Goal: Task Accomplishment & Management: Manage account settings

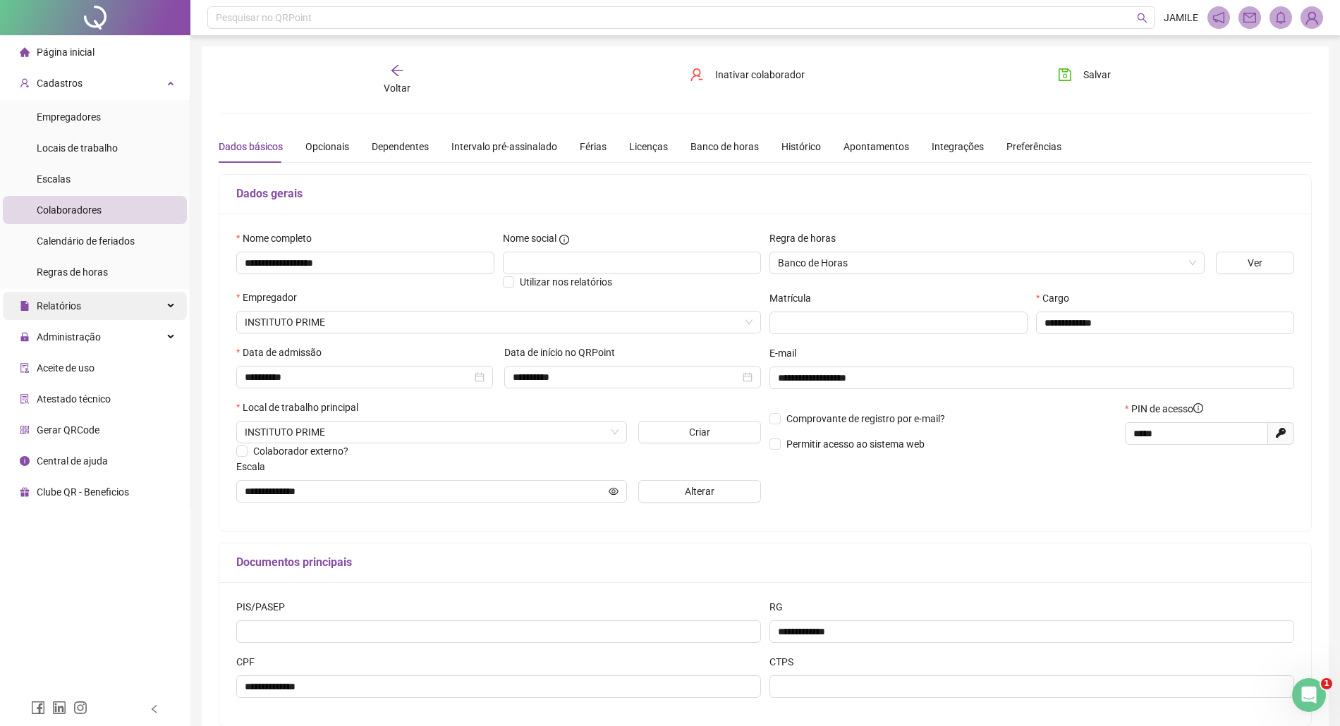
click at [99, 305] on div "Relatórios" at bounding box center [95, 306] width 184 height 28
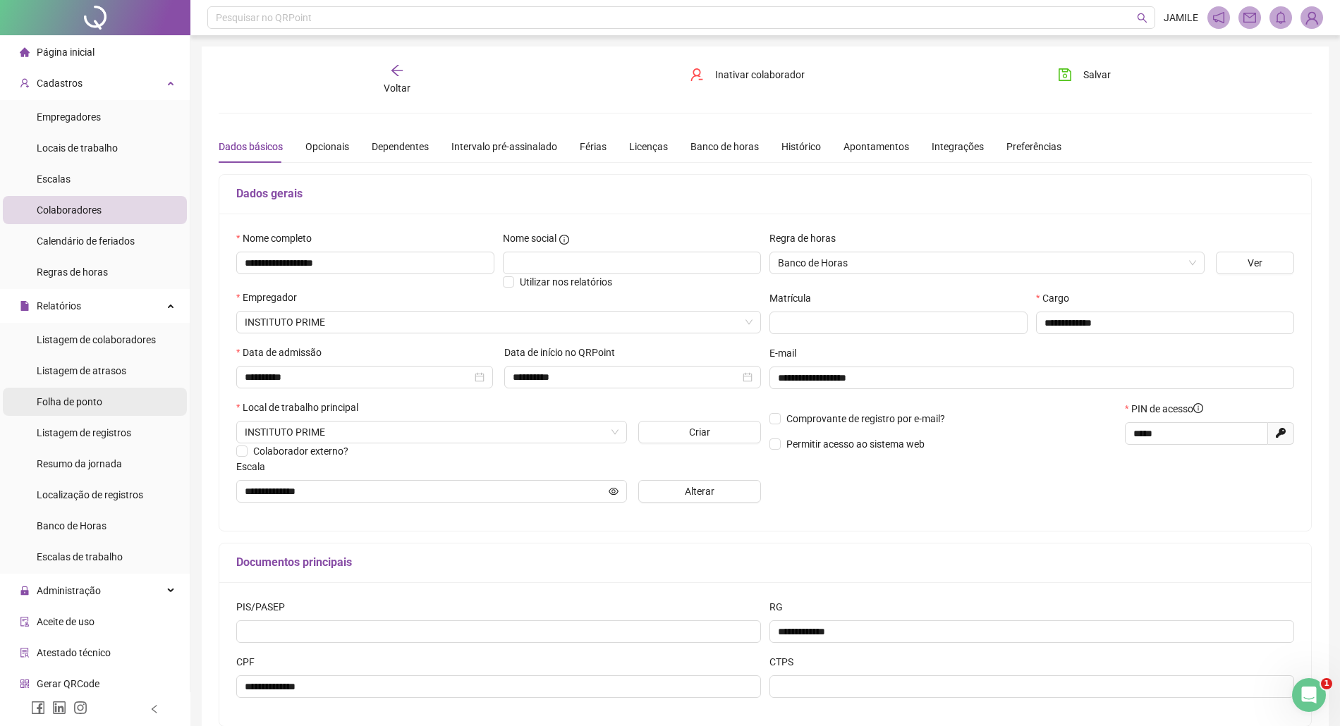
click at [89, 401] on span "Folha de ponto" at bounding box center [70, 401] width 66 height 11
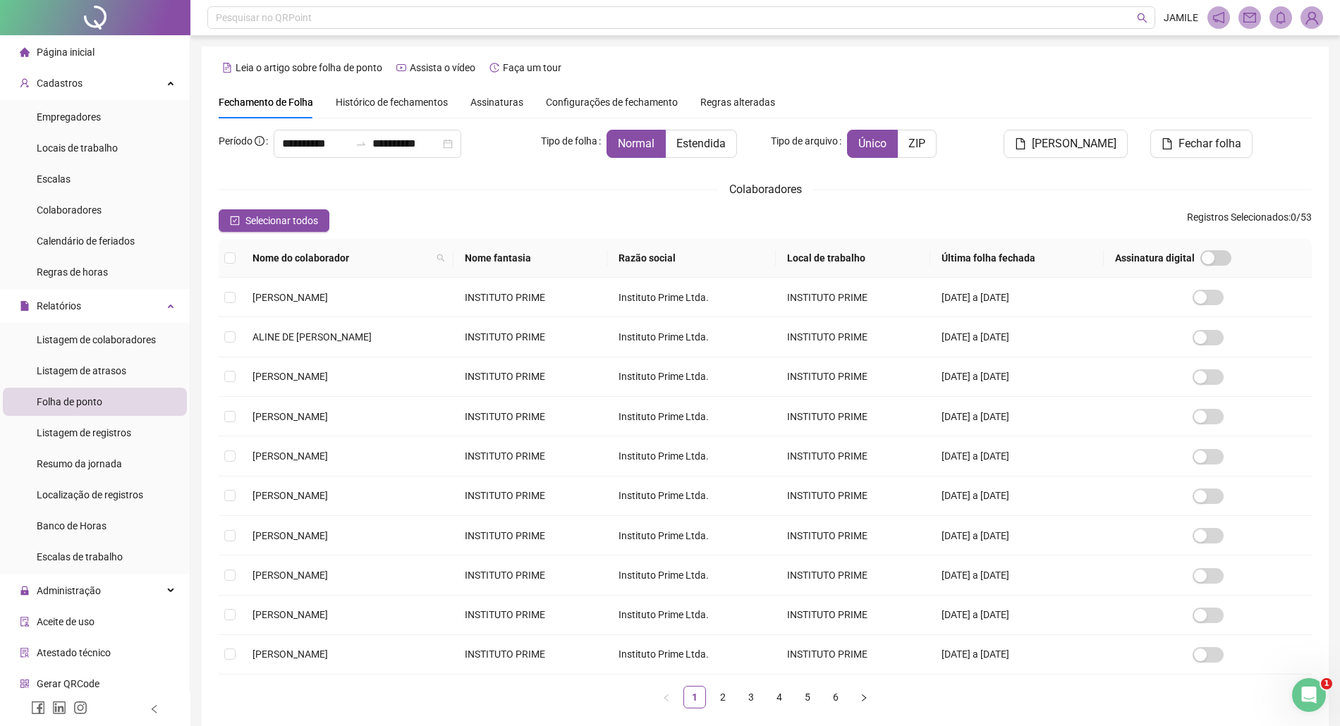
click at [793, 71] on div "Leia o artigo sobre folha de ponto Assista o vídeo Faça um tour" at bounding box center [765, 67] width 1093 height 23
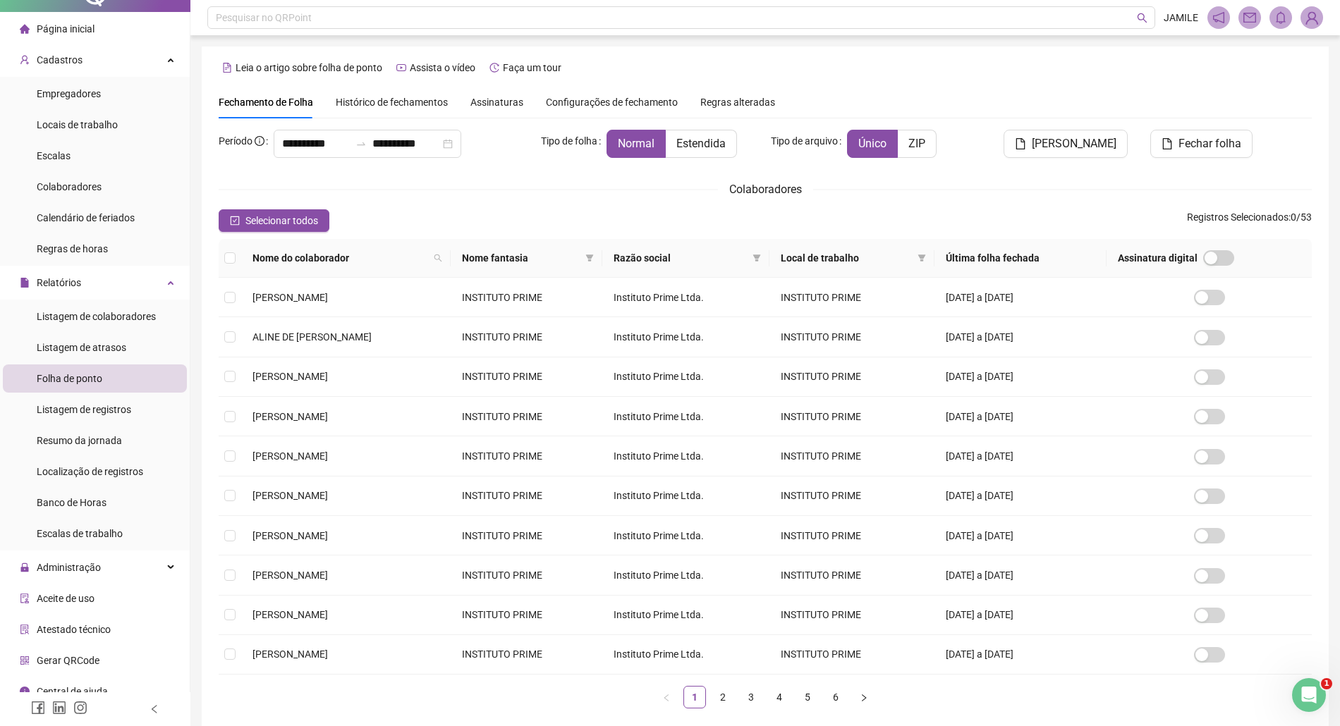
scroll to position [37, 0]
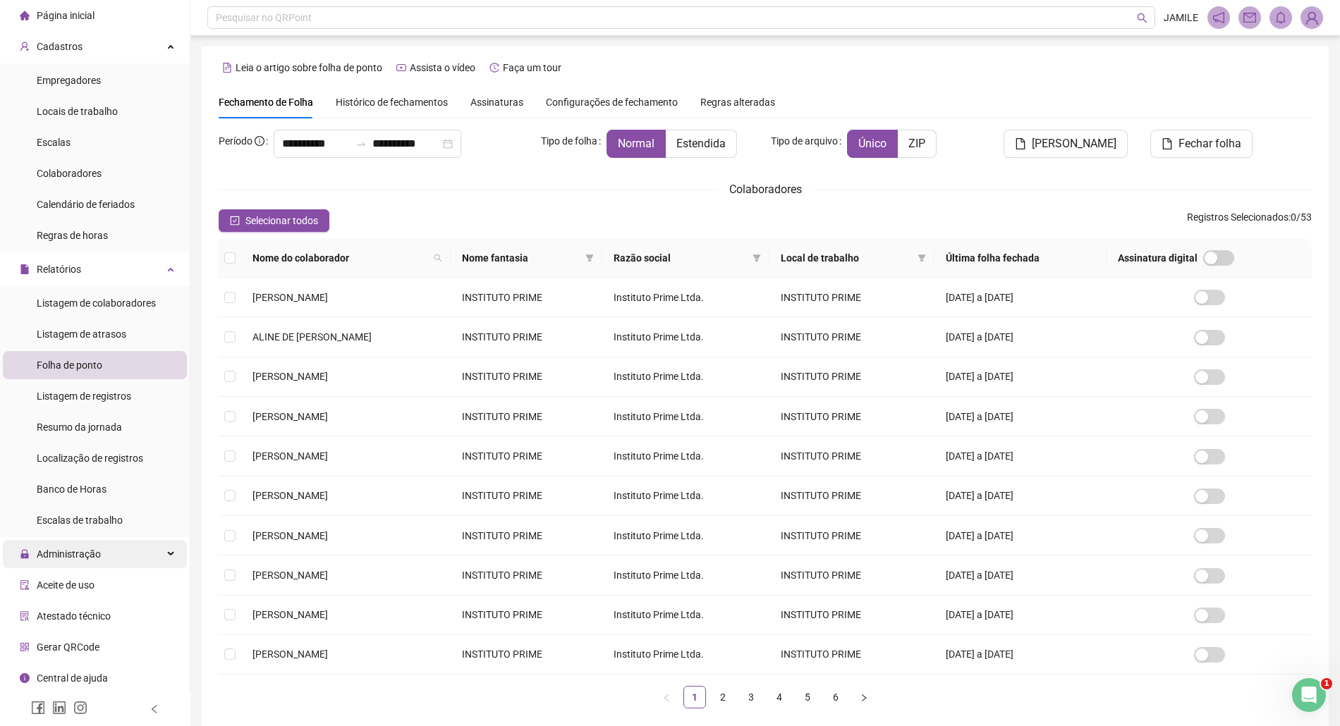
click at [103, 560] on div "Administração" at bounding box center [95, 554] width 184 height 28
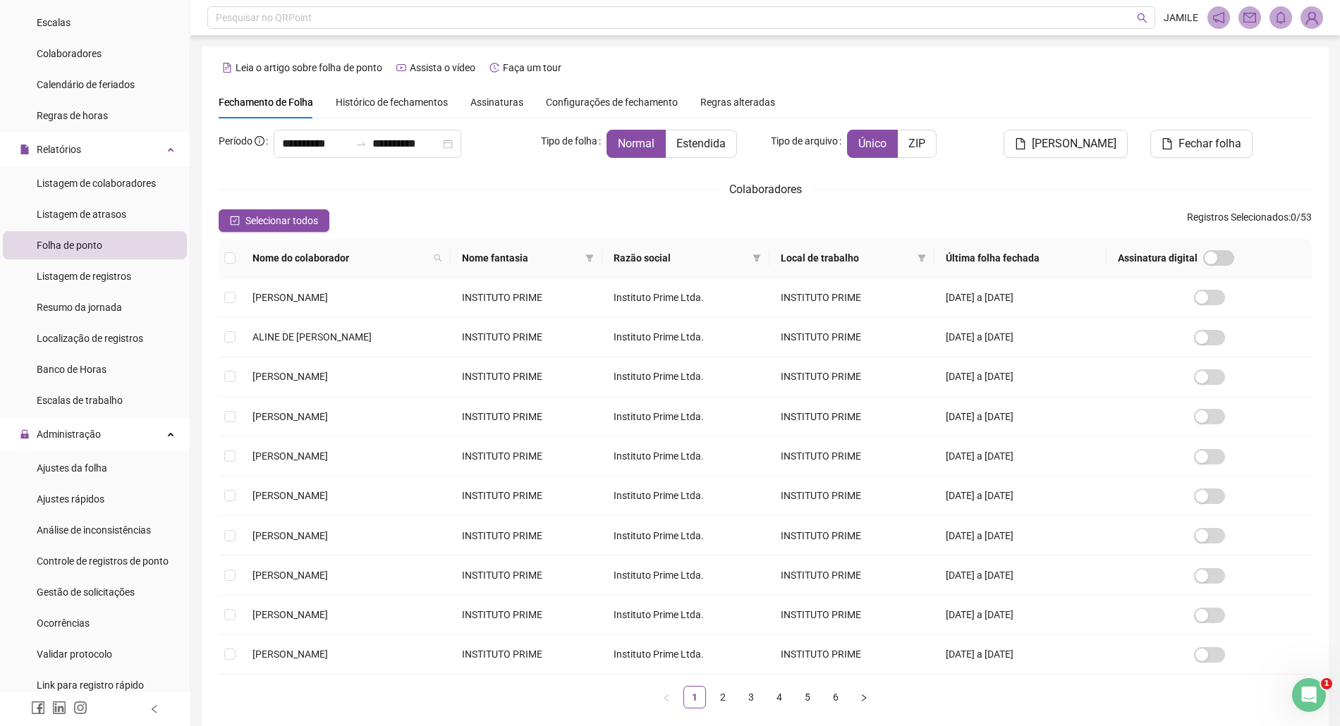
scroll to position [291, 0]
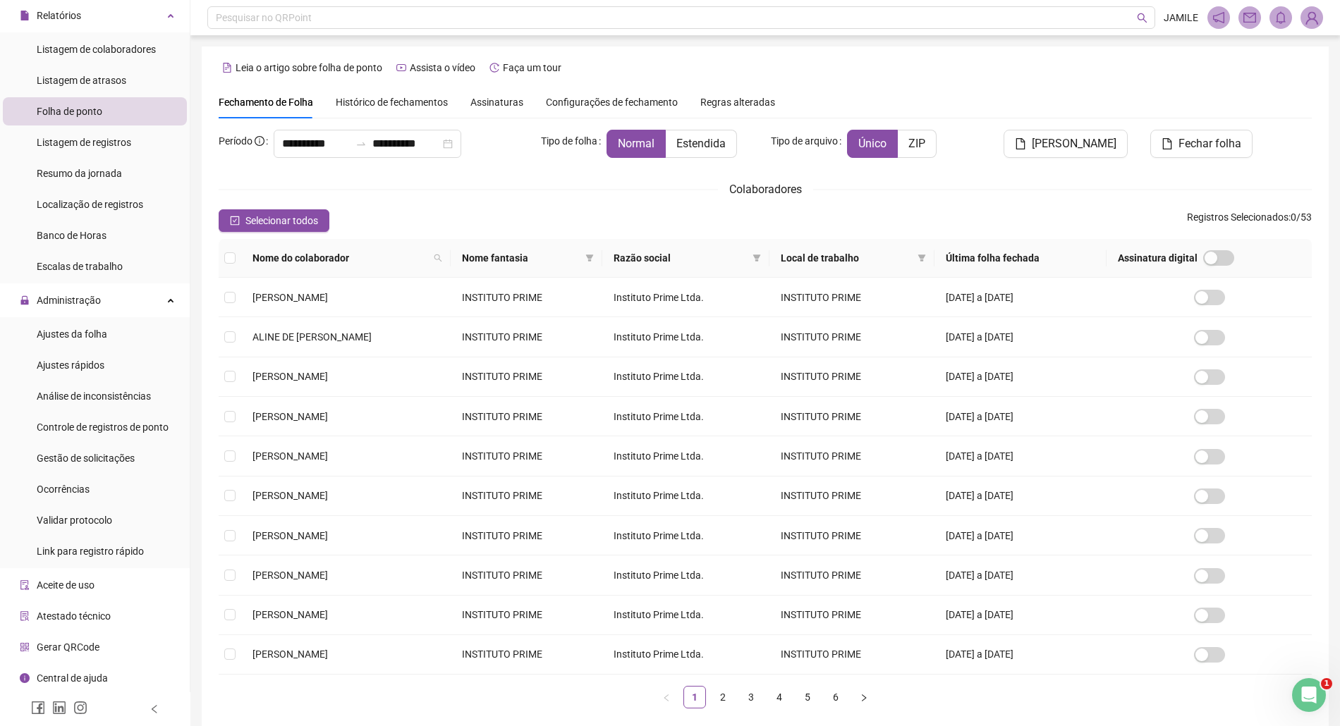
click at [117, 111] on li "Folha de ponto" at bounding box center [95, 111] width 184 height 28
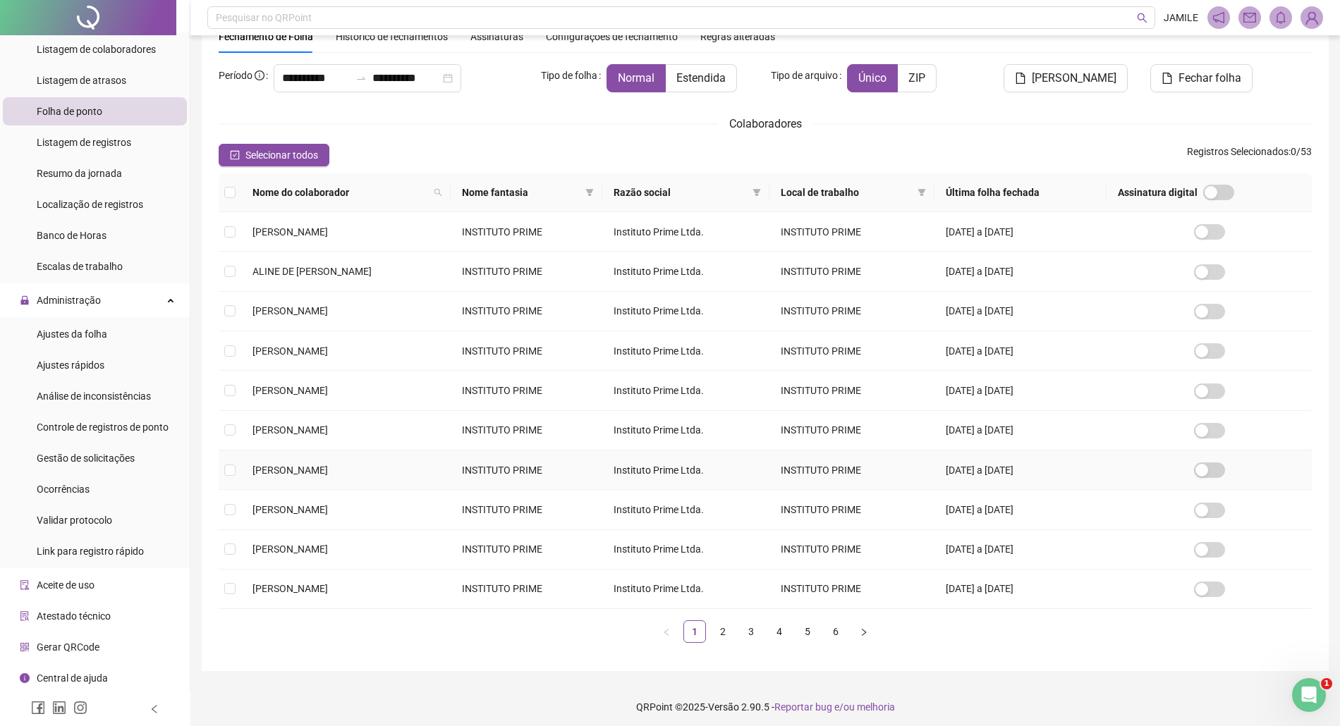
scroll to position [75, 0]
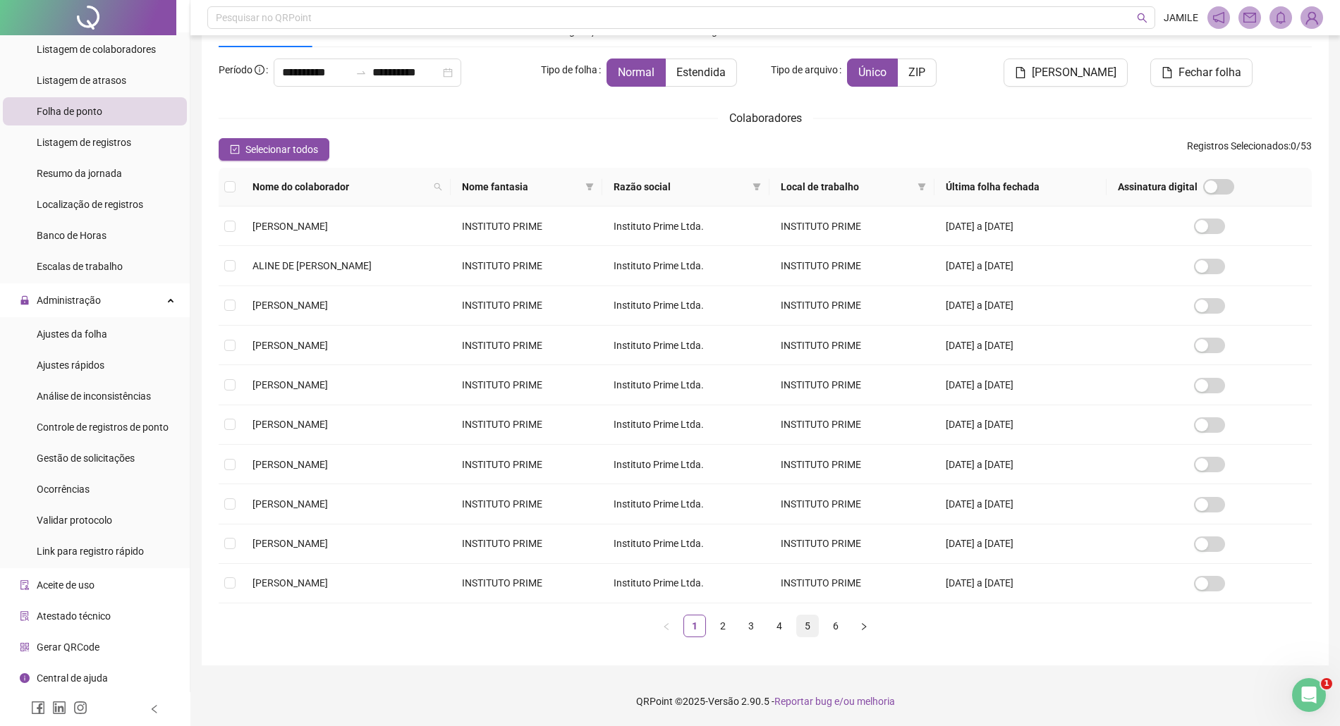
click at [811, 630] on link "5" at bounding box center [807, 626] width 21 height 21
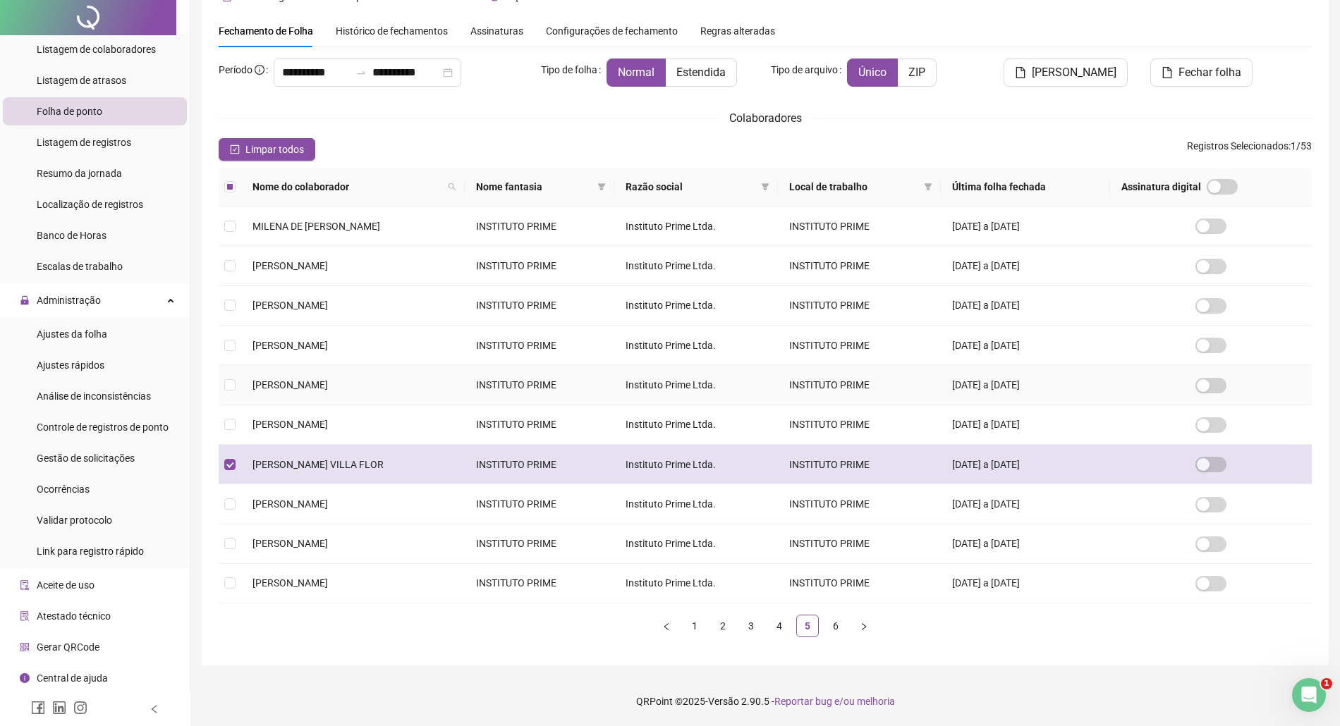
scroll to position [0, 0]
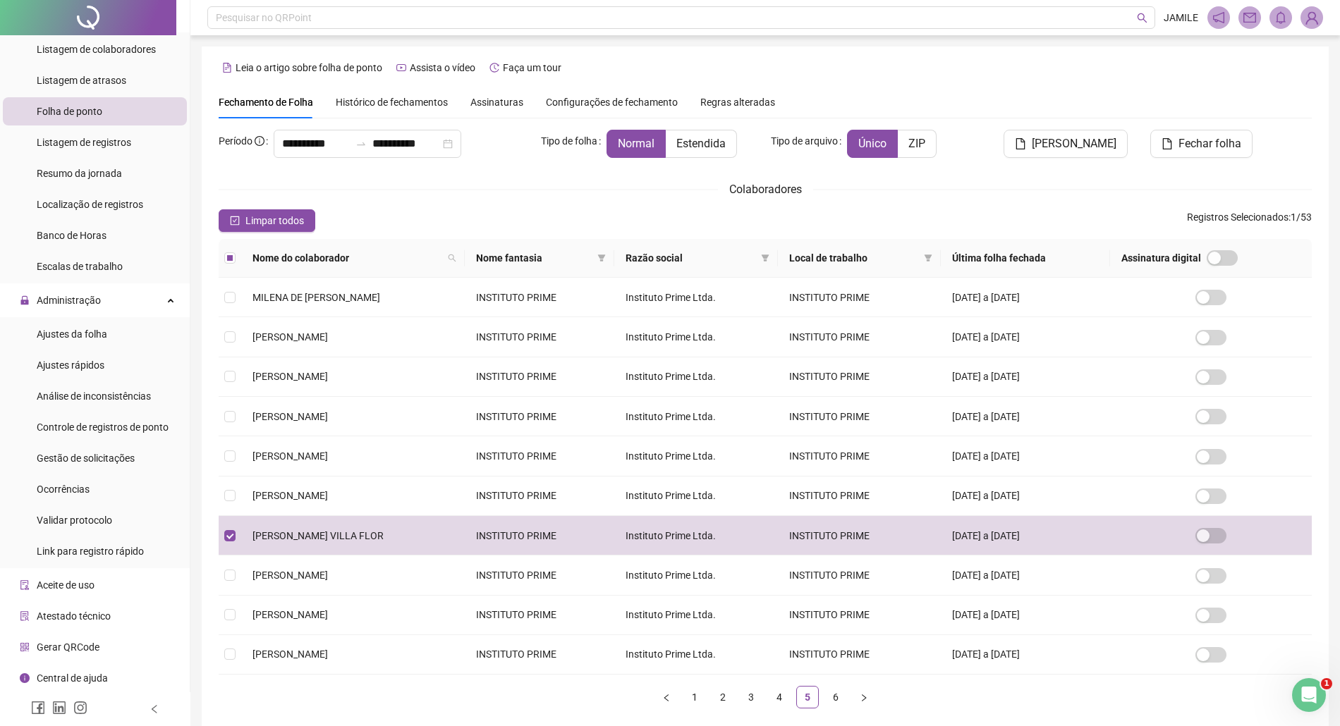
click at [1061, 128] on div "**********" at bounding box center [765, 403] width 1093 height 634
click at [1062, 136] on span "Gerar espelho" at bounding box center [1074, 143] width 85 height 17
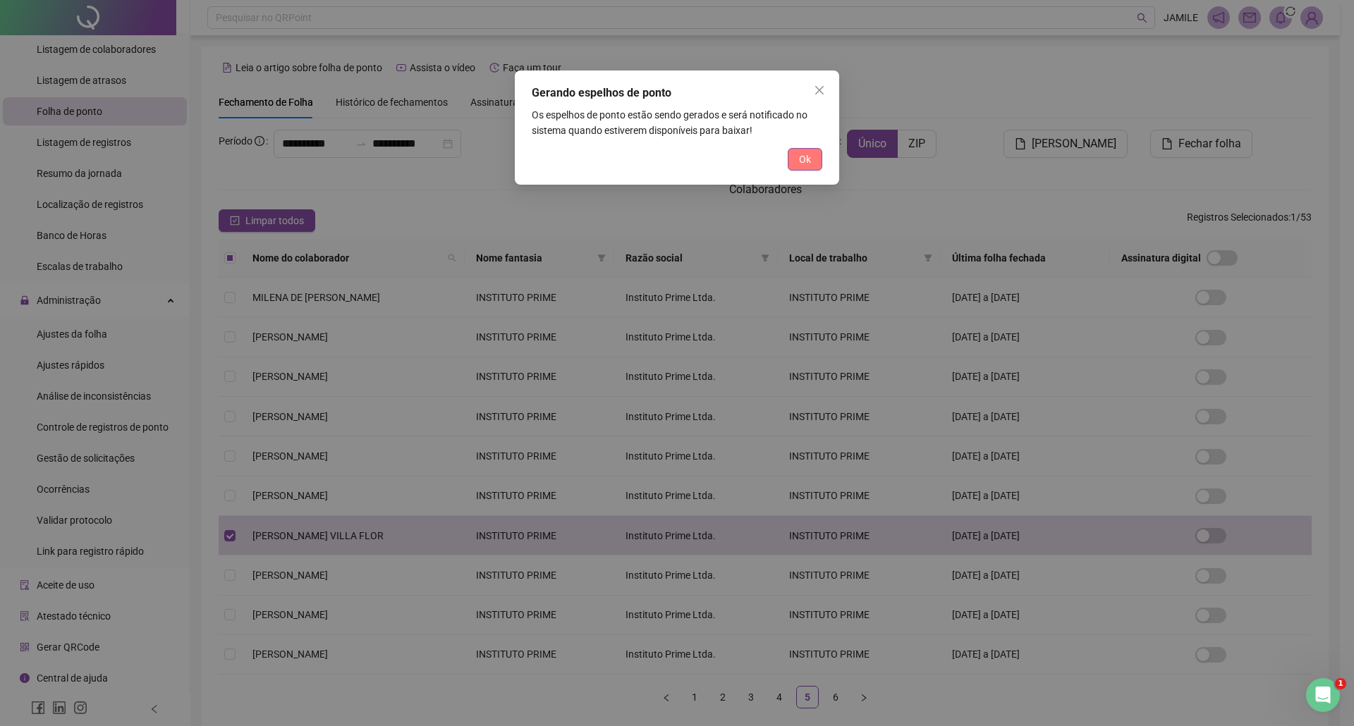
click at [797, 153] on button "Ok" at bounding box center [805, 159] width 35 height 23
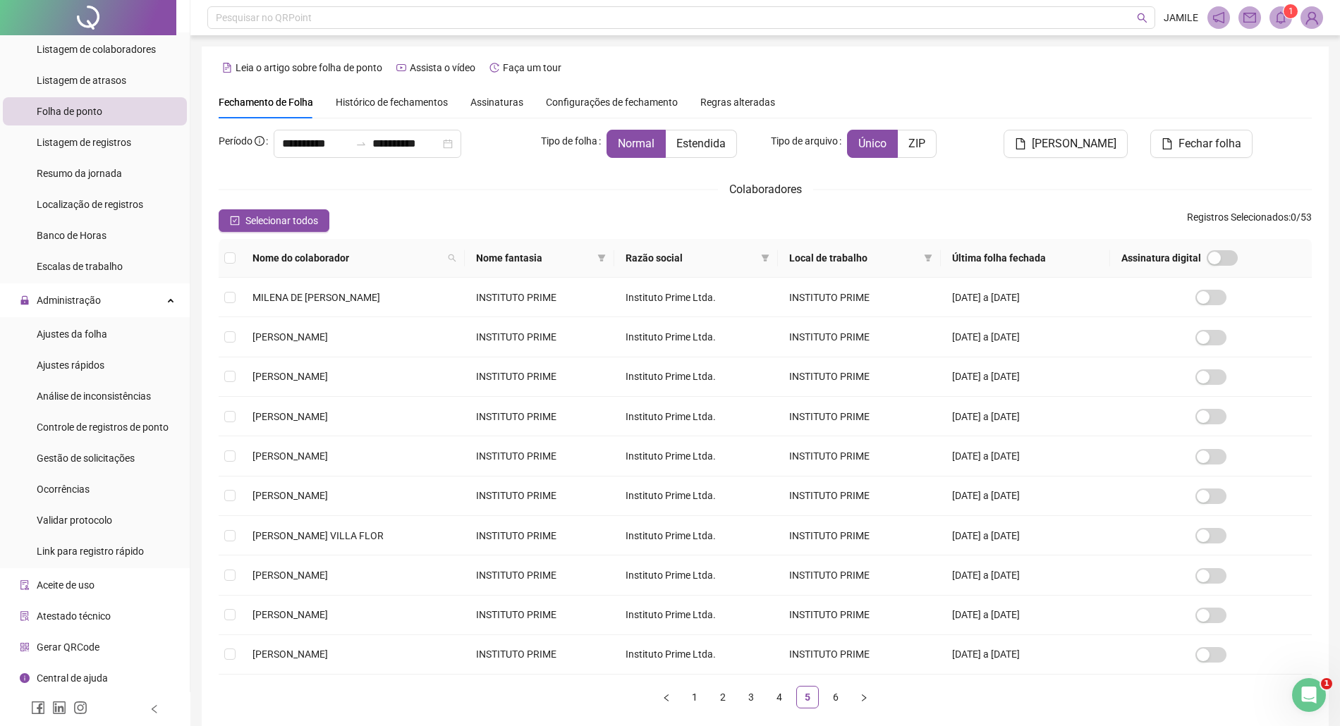
click at [1290, 16] on span "1" at bounding box center [1290, 11] width 5 height 10
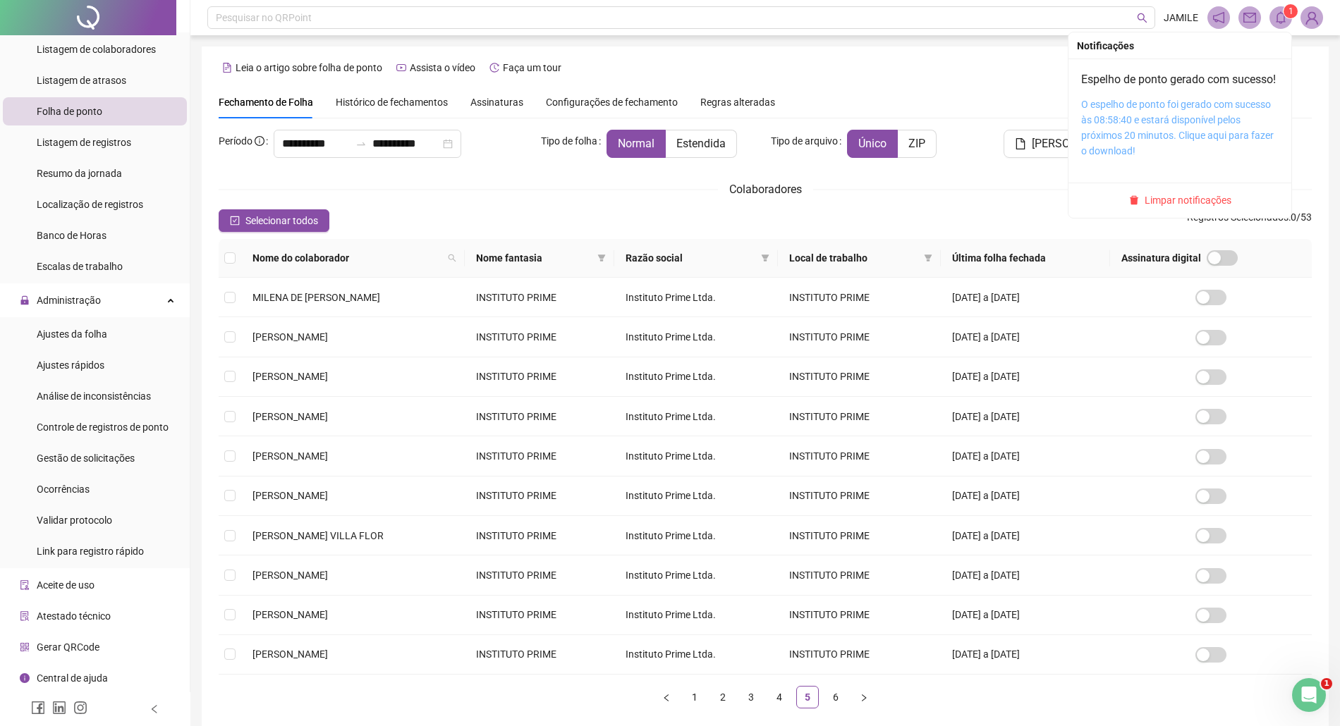
click at [1157, 130] on link "O espelho de ponto foi gerado com sucesso às 08:58:40 e estará disponível pelos…" at bounding box center [1177, 128] width 193 height 58
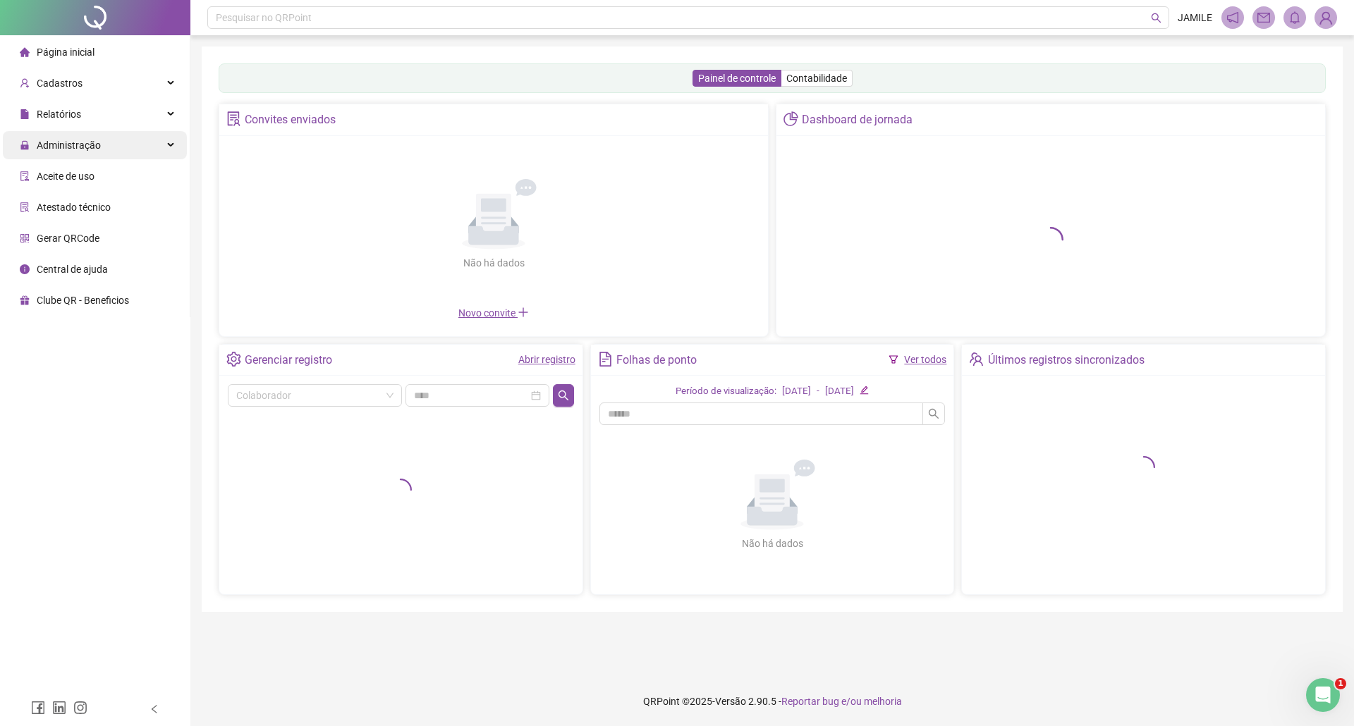
click at [94, 148] on span "Administração" at bounding box center [69, 145] width 64 height 11
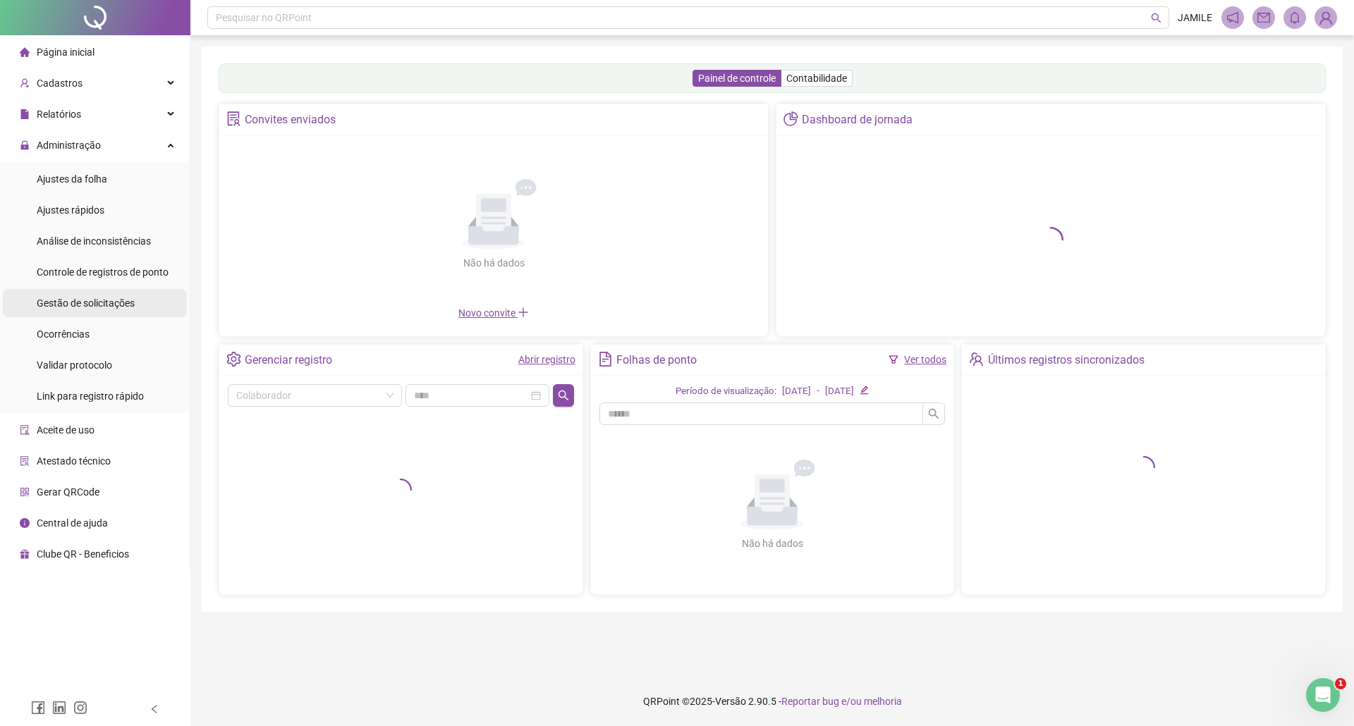
click at [114, 310] on div "Gestão de solicitações" at bounding box center [86, 303] width 98 height 28
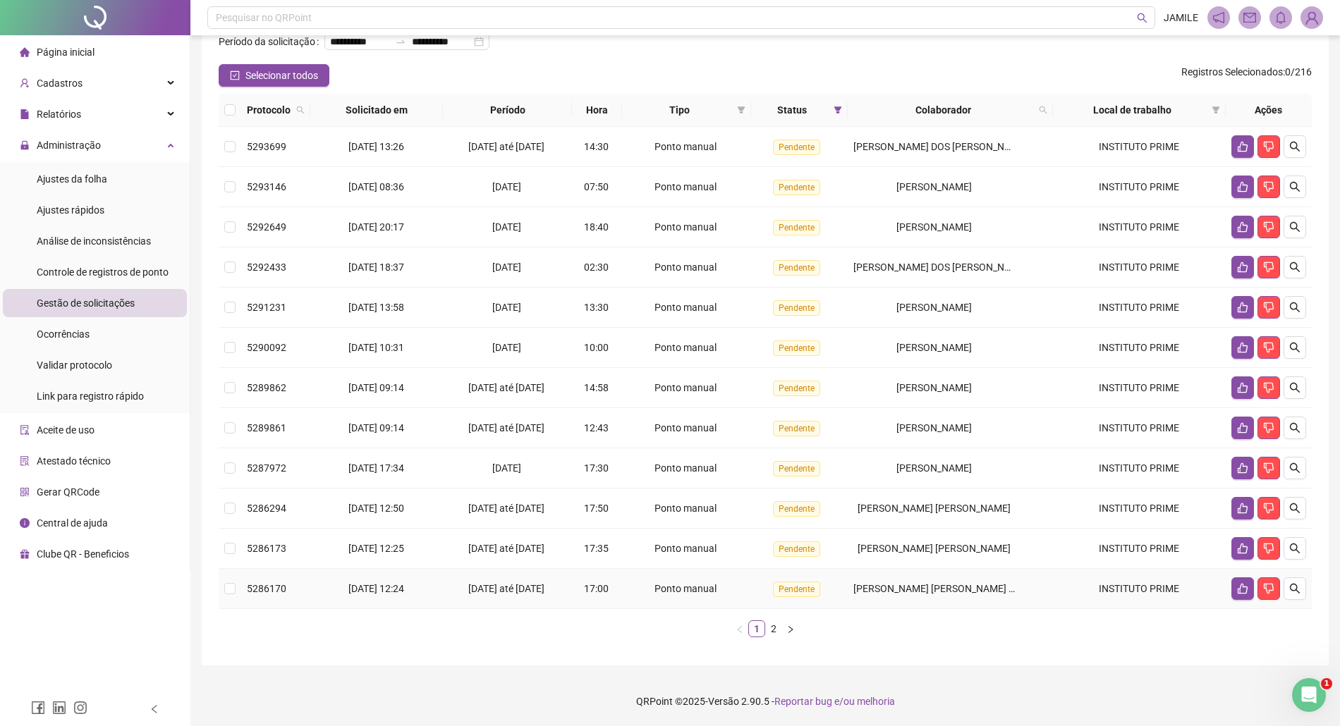
scroll to position [102, 0]
click at [769, 633] on link "2" at bounding box center [774, 629] width 16 height 16
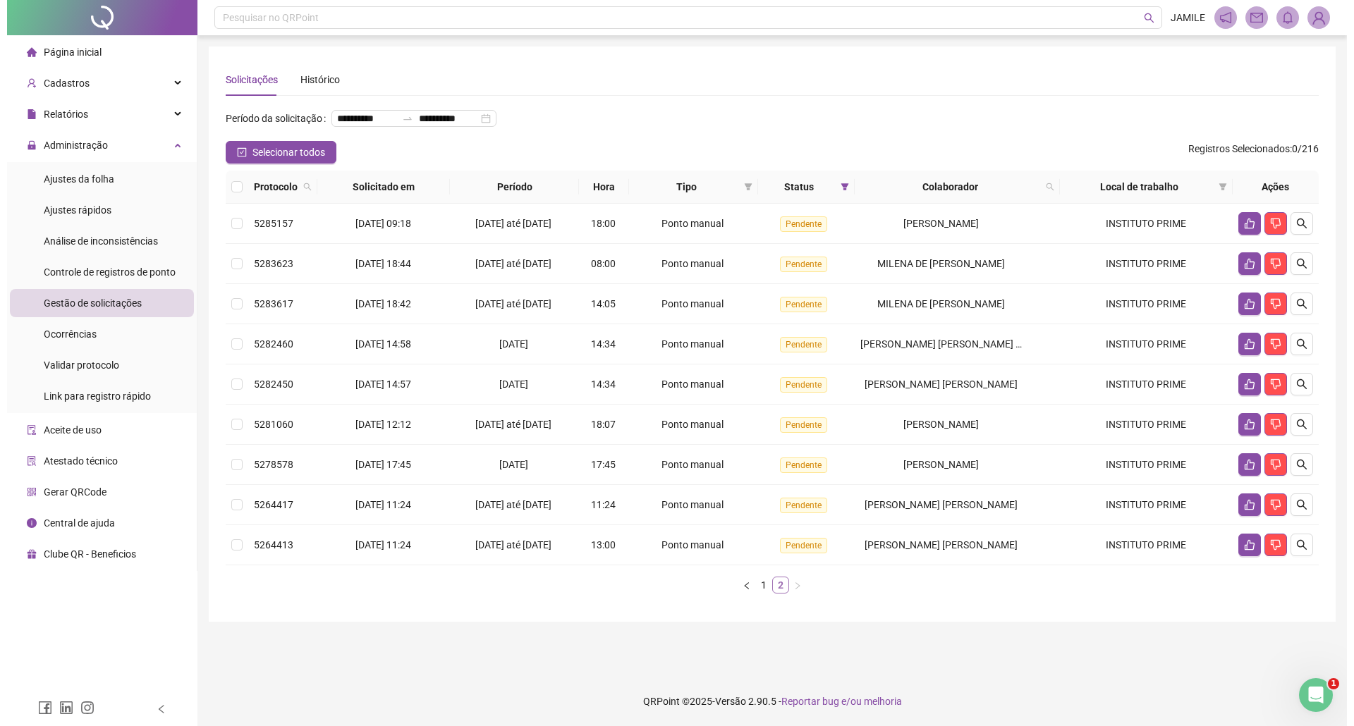
scroll to position [0, 0]
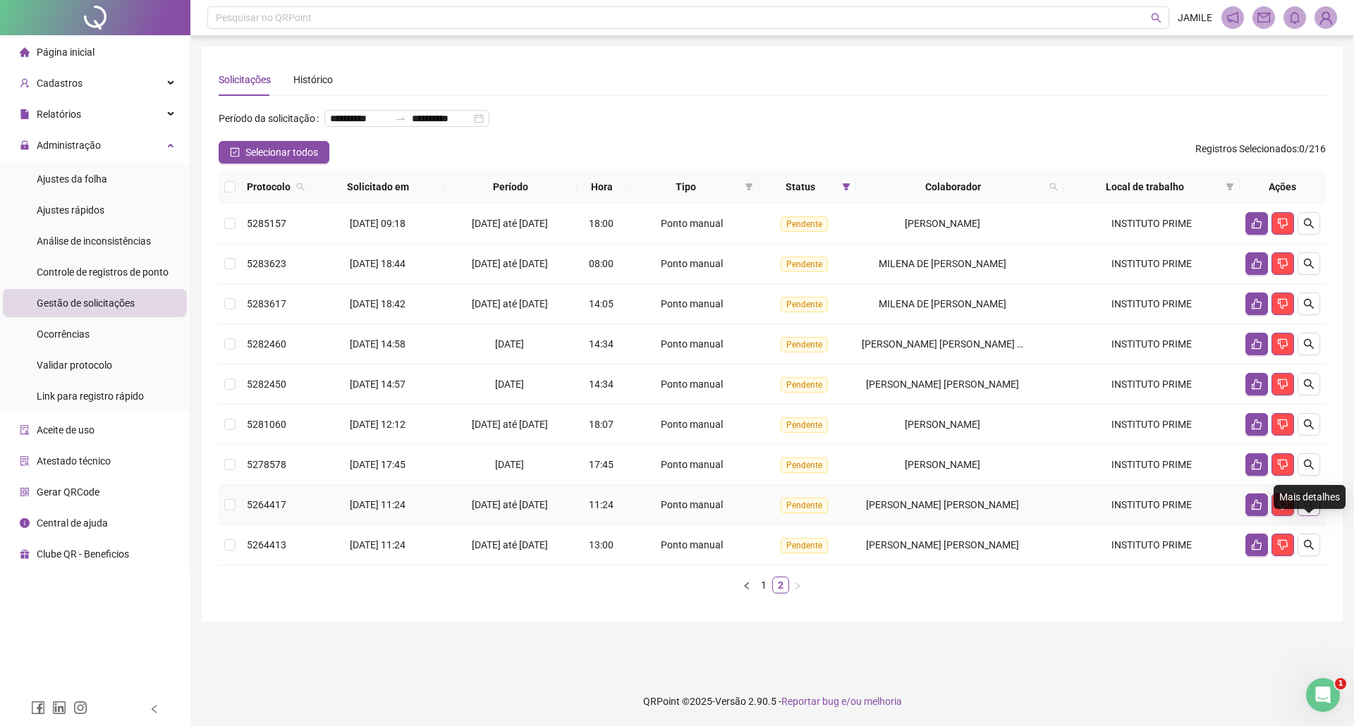
click at [1307, 511] on icon "search" at bounding box center [1308, 504] width 11 height 11
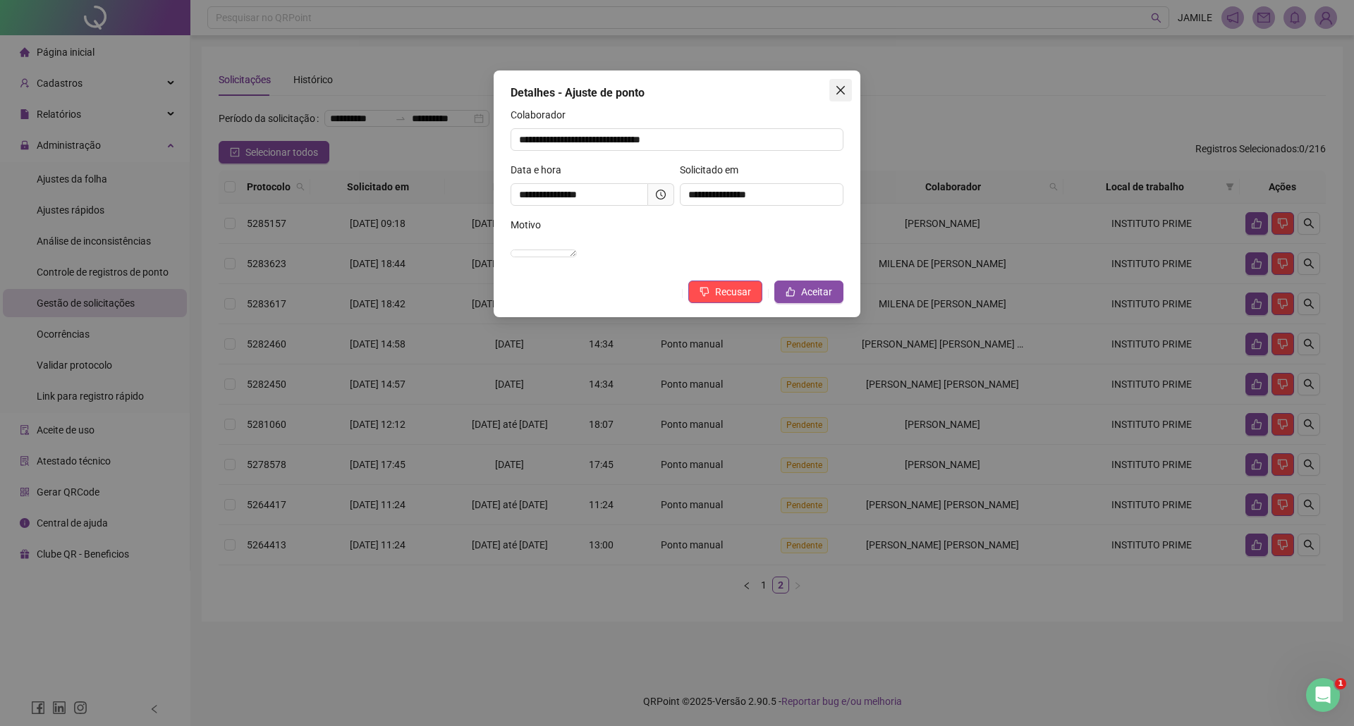
click at [844, 85] on icon "close" at bounding box center [840, 90] width 11 height 11
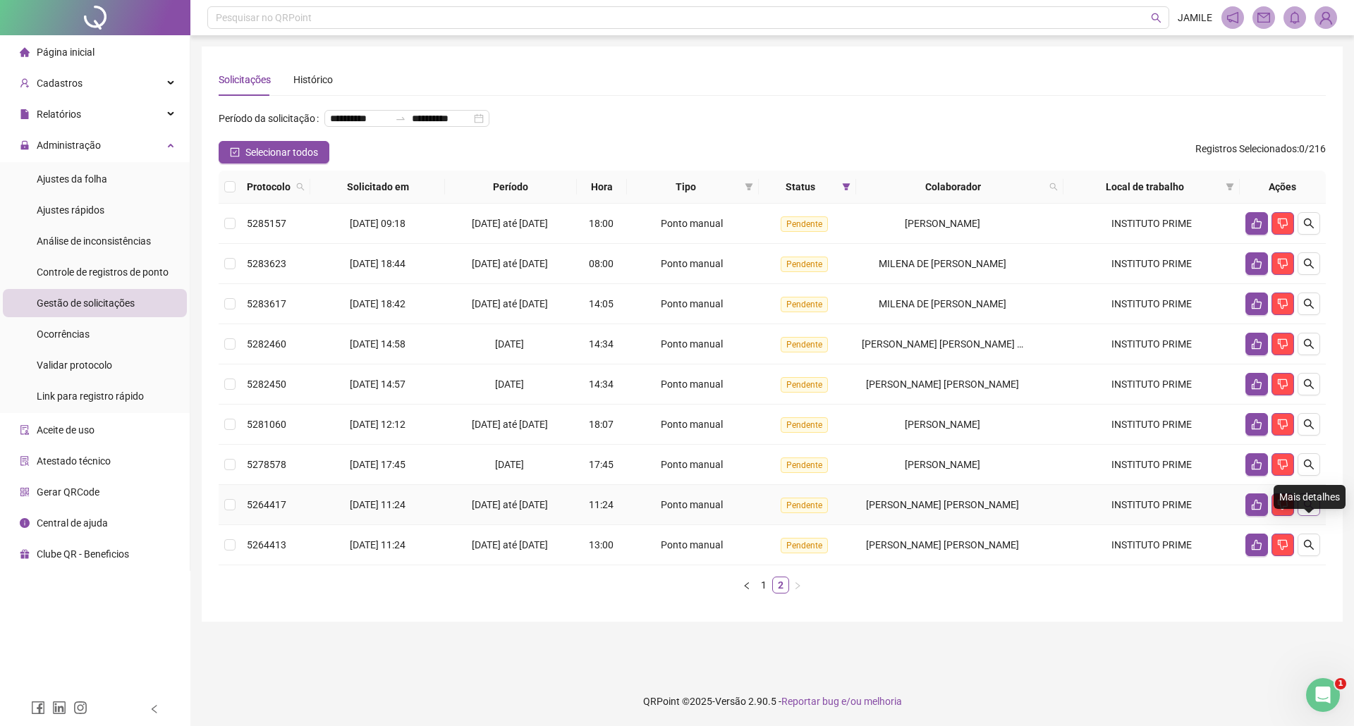
click at [1307, 511] on icon "search" at bounding box center [1308, 504] width 11 height 11
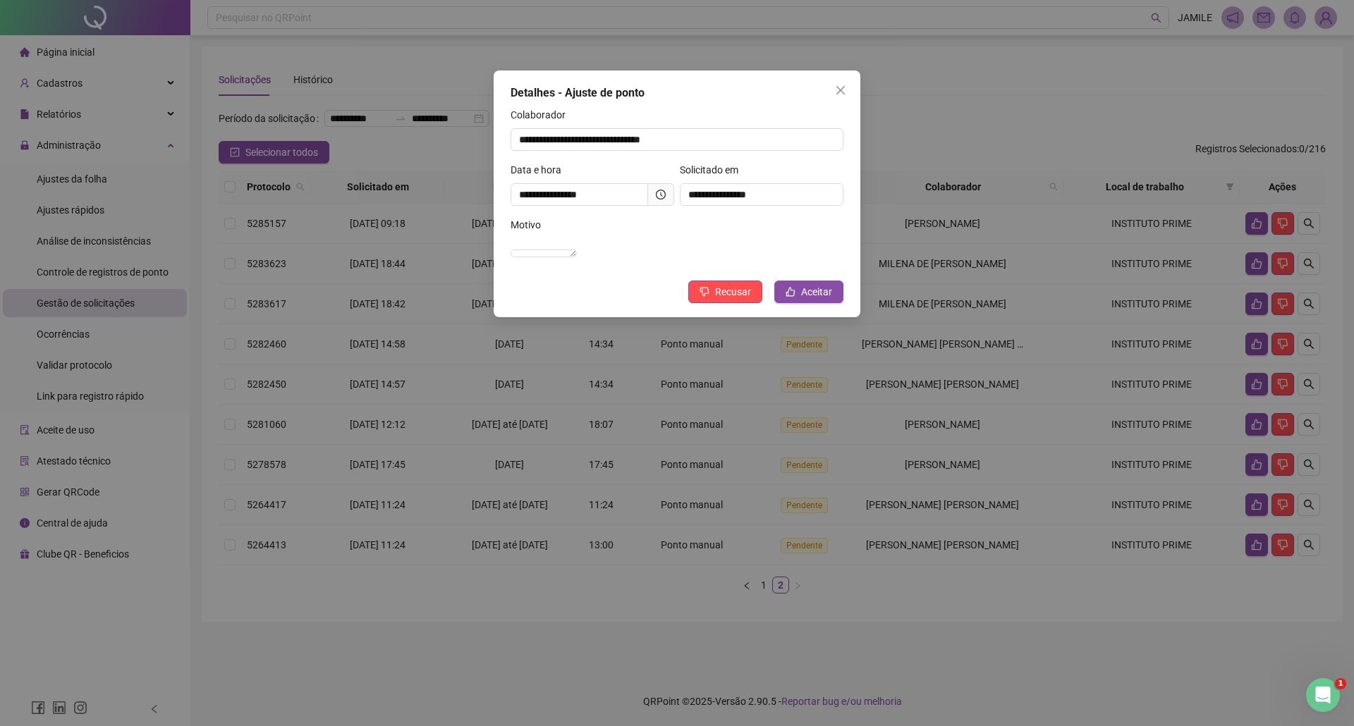
drag, startPoint x: 844, startPoint y: 91, endPoint x: 863, endPoint y: 117, distance: 32.3
click at [844, 90] on icon "close" at bounding box center [840, 90] width 11 height 11
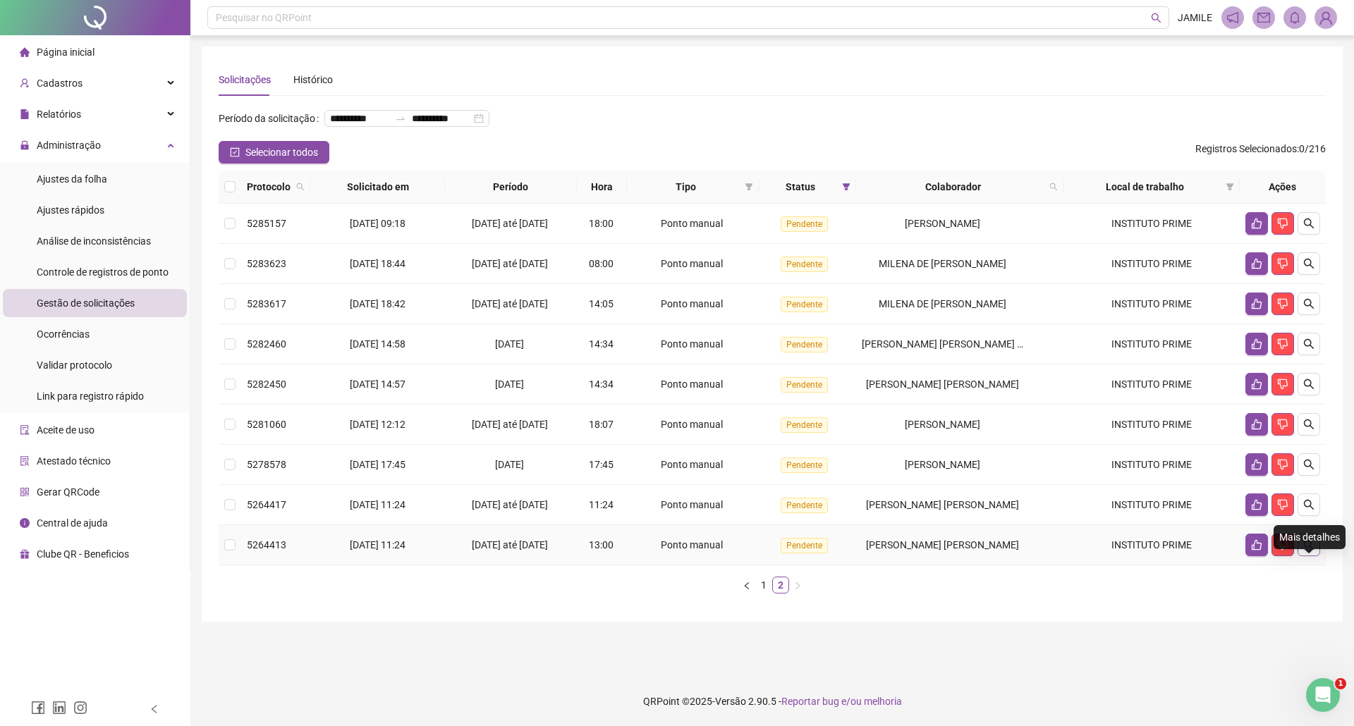
click at [1310, 551] on icon "search" at bounding box center [1308, 544] width 11 height 11
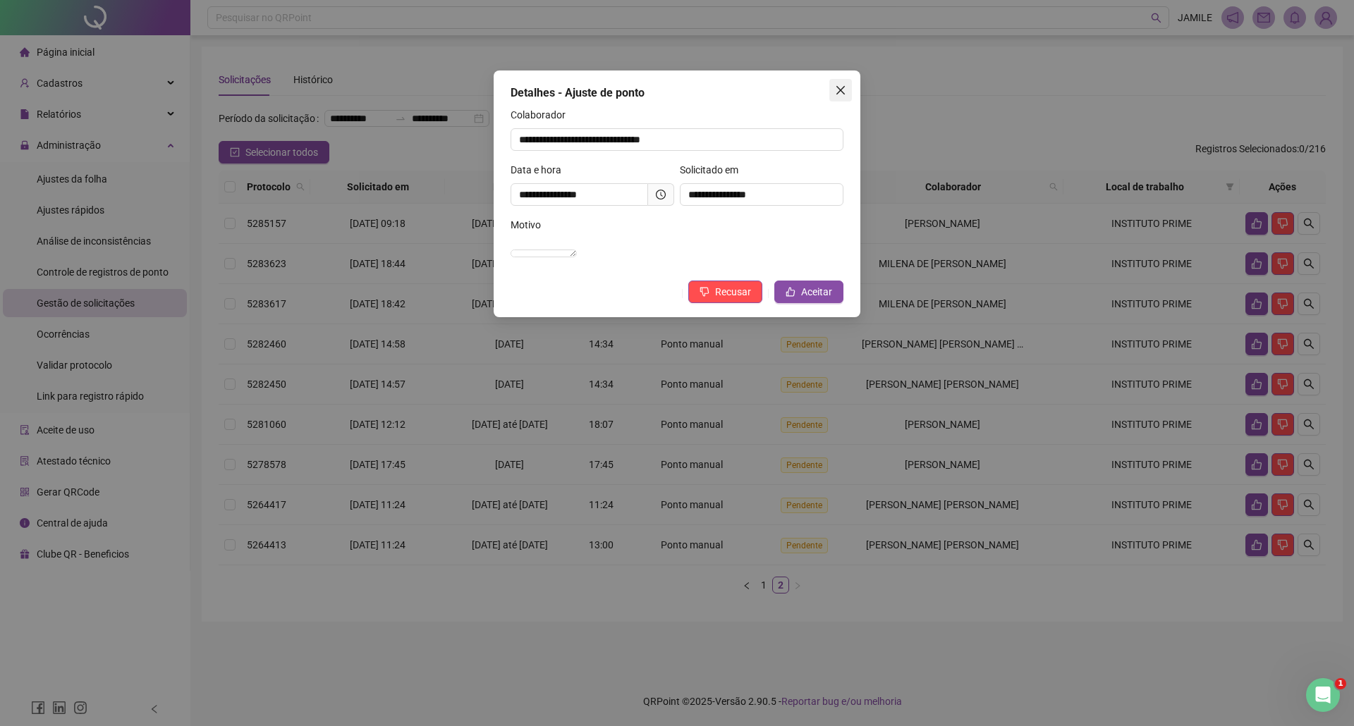
click at [845, 96] on button "Close" at bounding box center [840, 90] width 23 height 23
